Goal: Check status: Check status

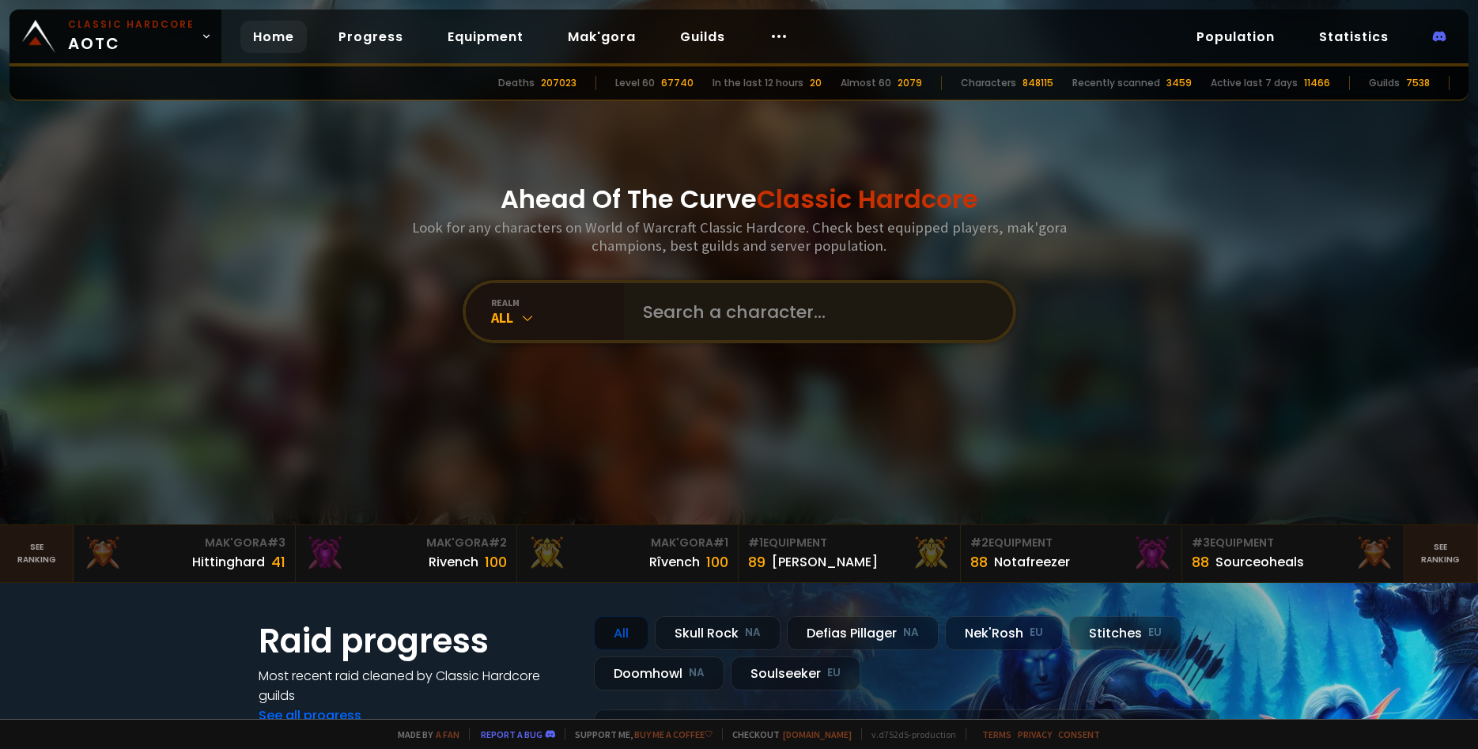
click at [856, 300] on input "text" at bounding box center [813, 311] width 361 height 57
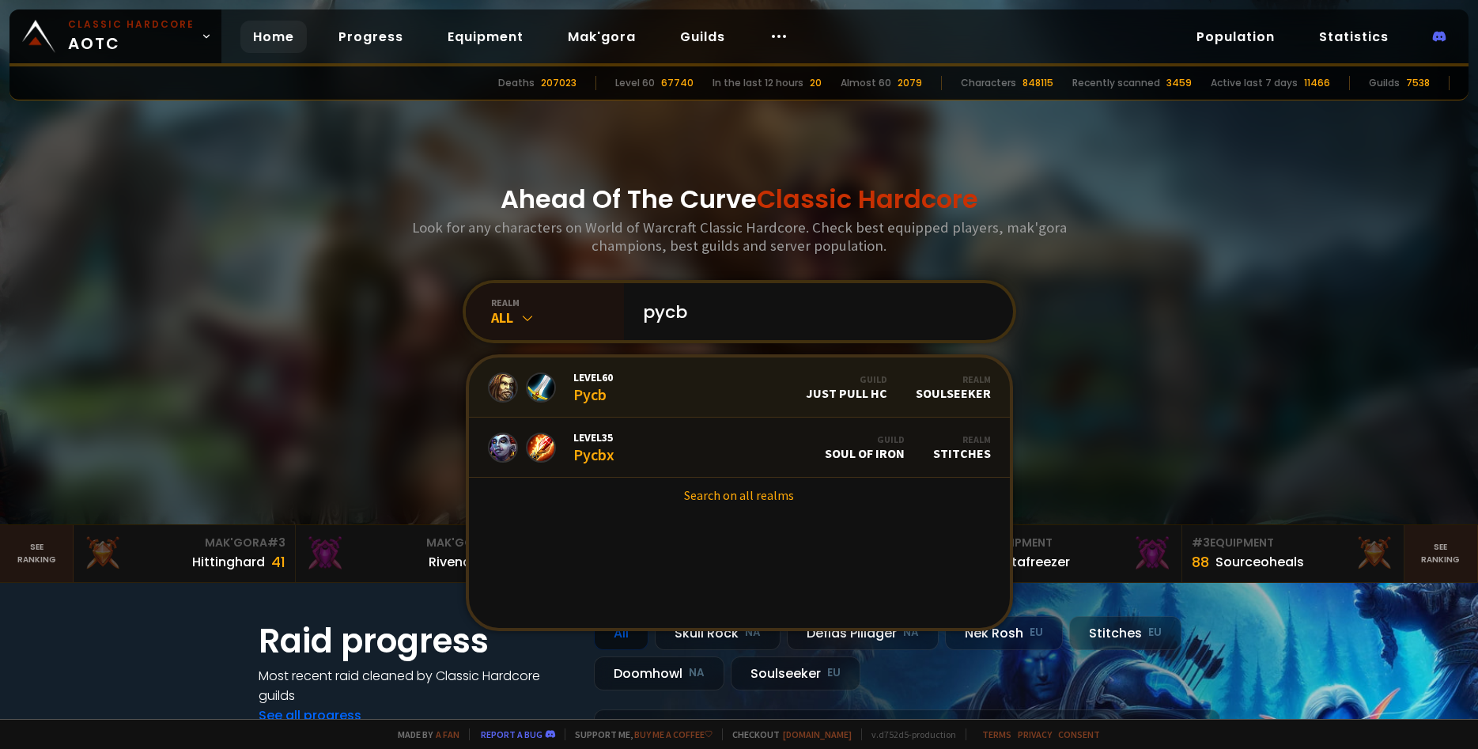
type input "pycb"
click at [624, 390] on link "Level 60 Pycb Guild Just Pull HC Realm Soulseeker" at bounding box center [739, 387] width 541 height 60
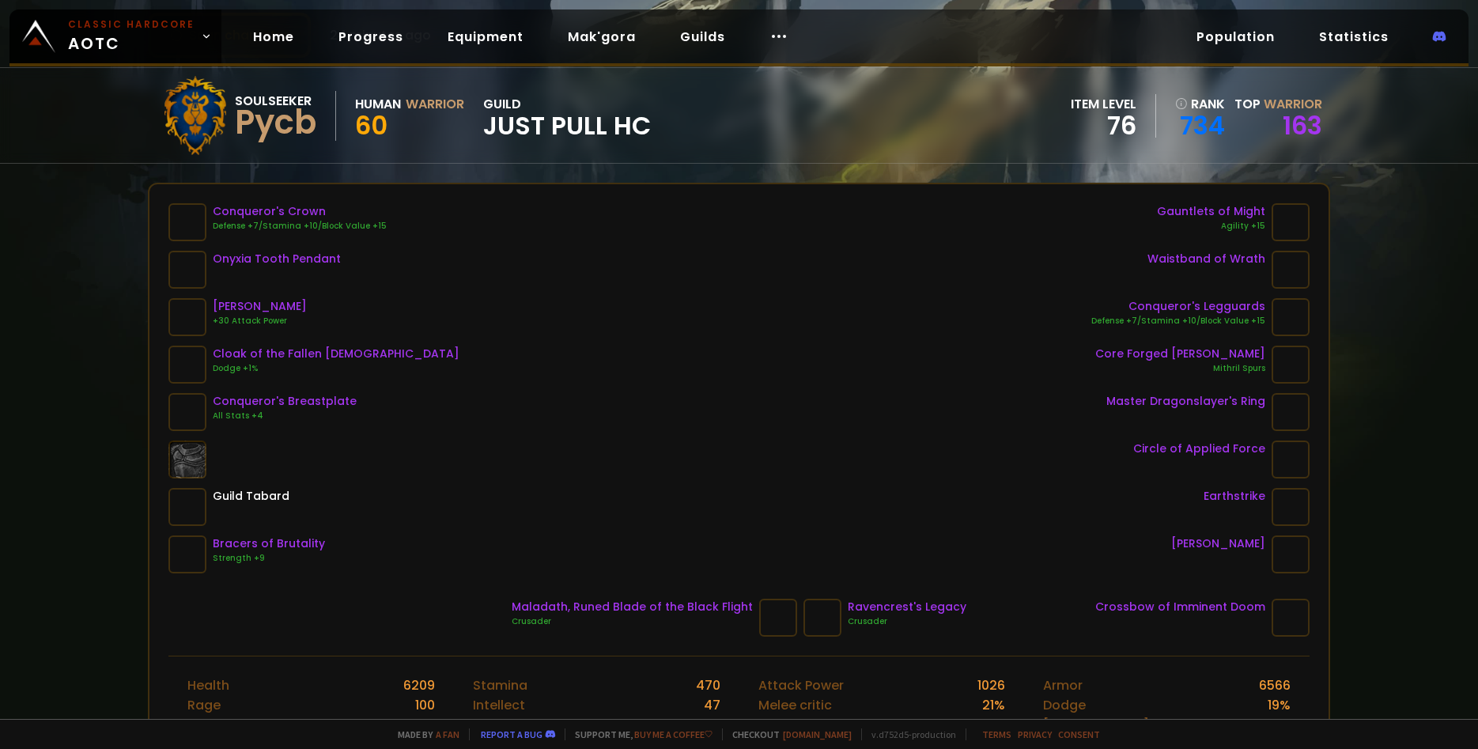
scroll to position [109, 0]
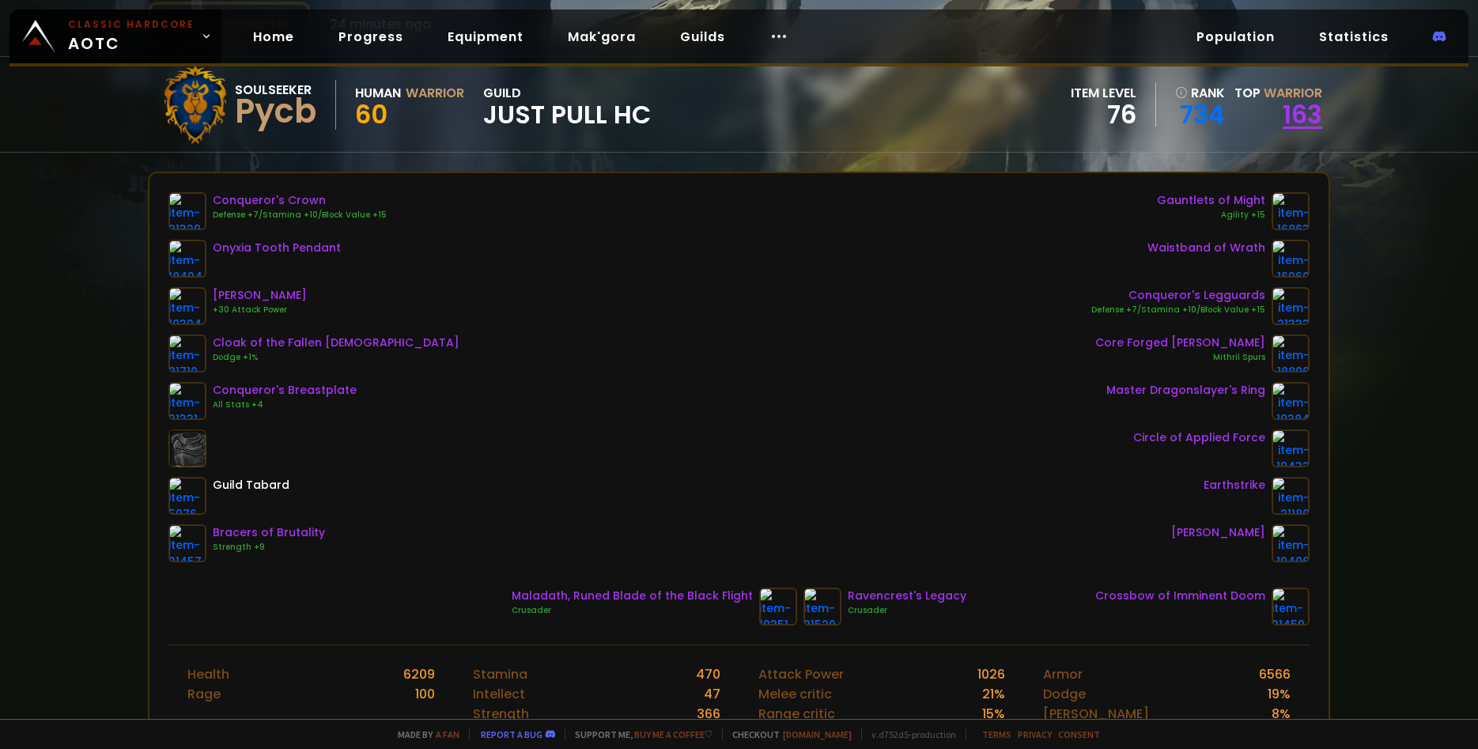
click at [1293, 123] on link "163" at bounding box center [1302, 114] width 40 height 36
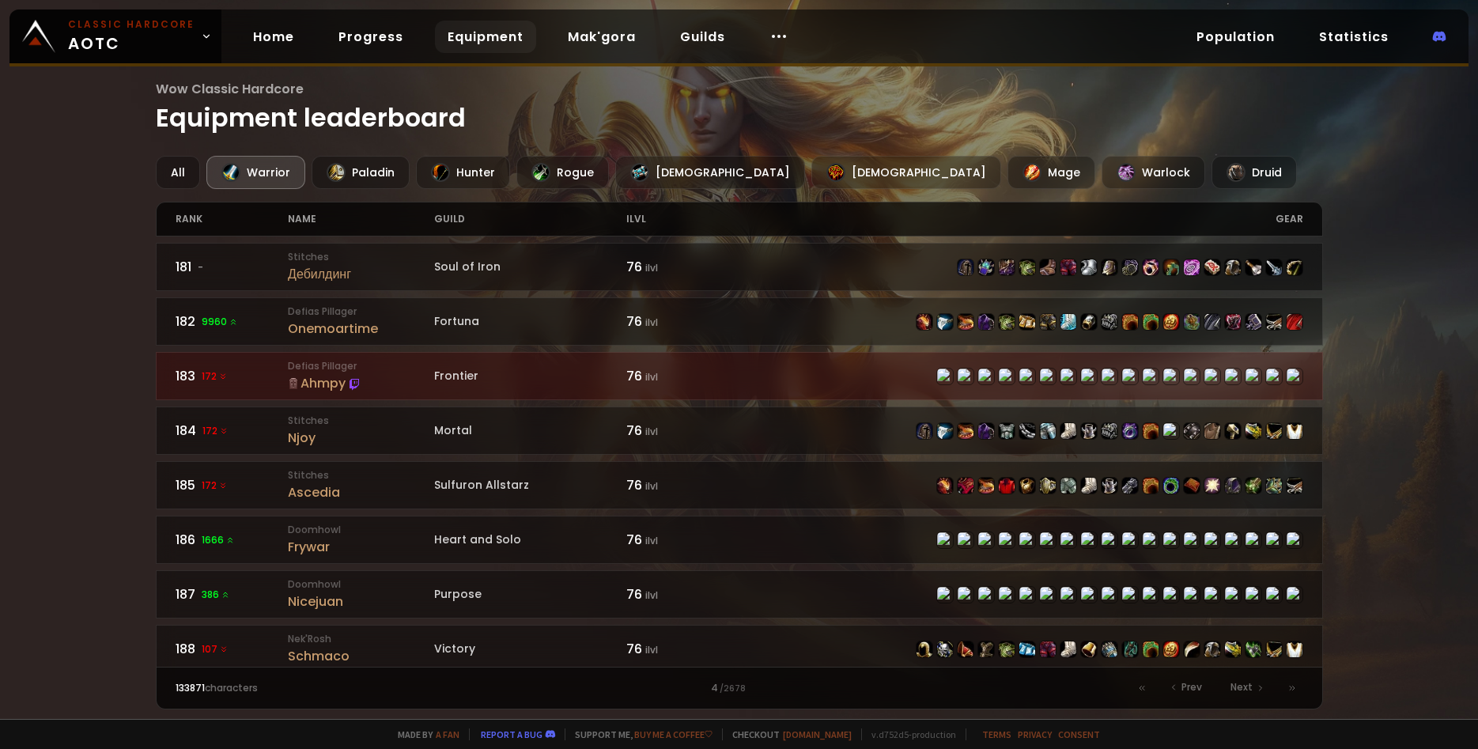
scroll to position [2346, 0]
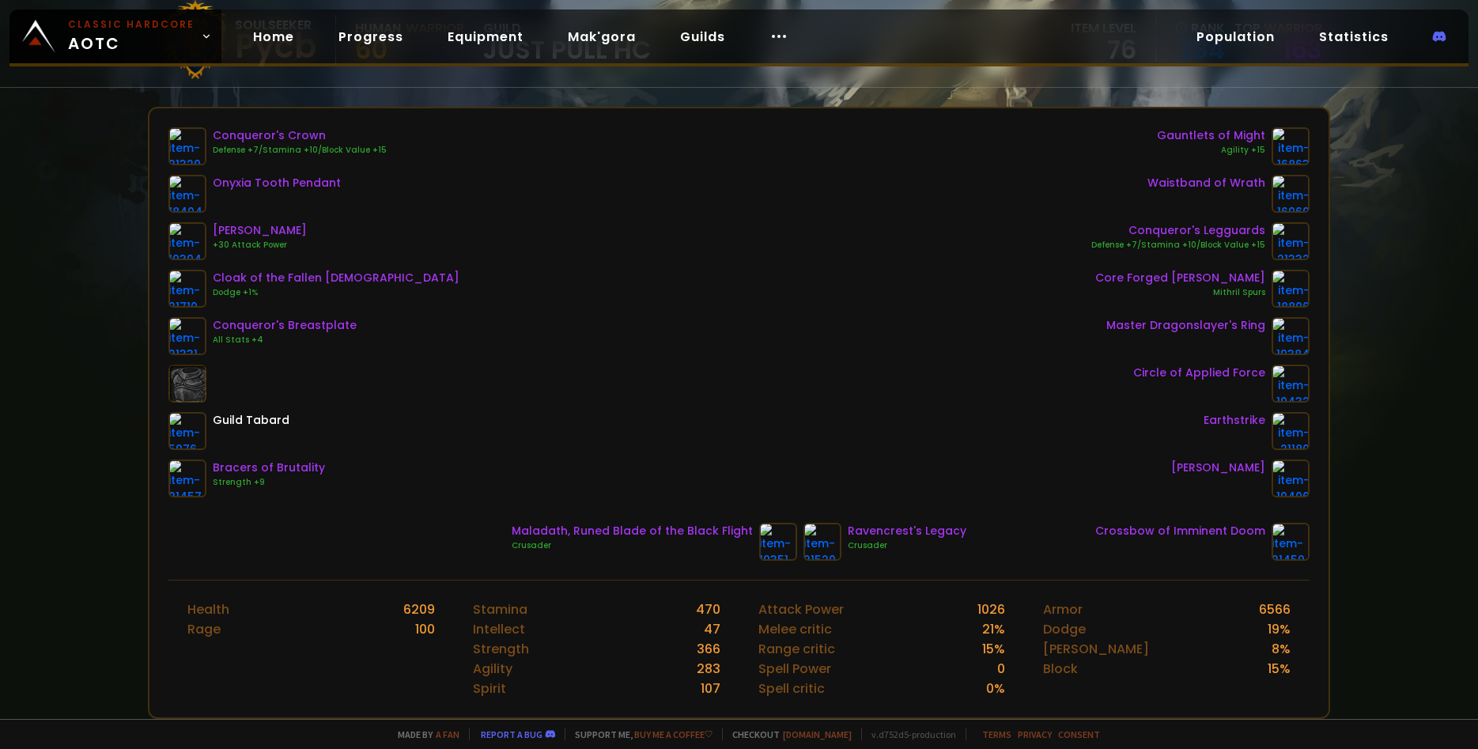
scroll to position [109, 0]
